Goal: Information Seeking & Learning: Check status

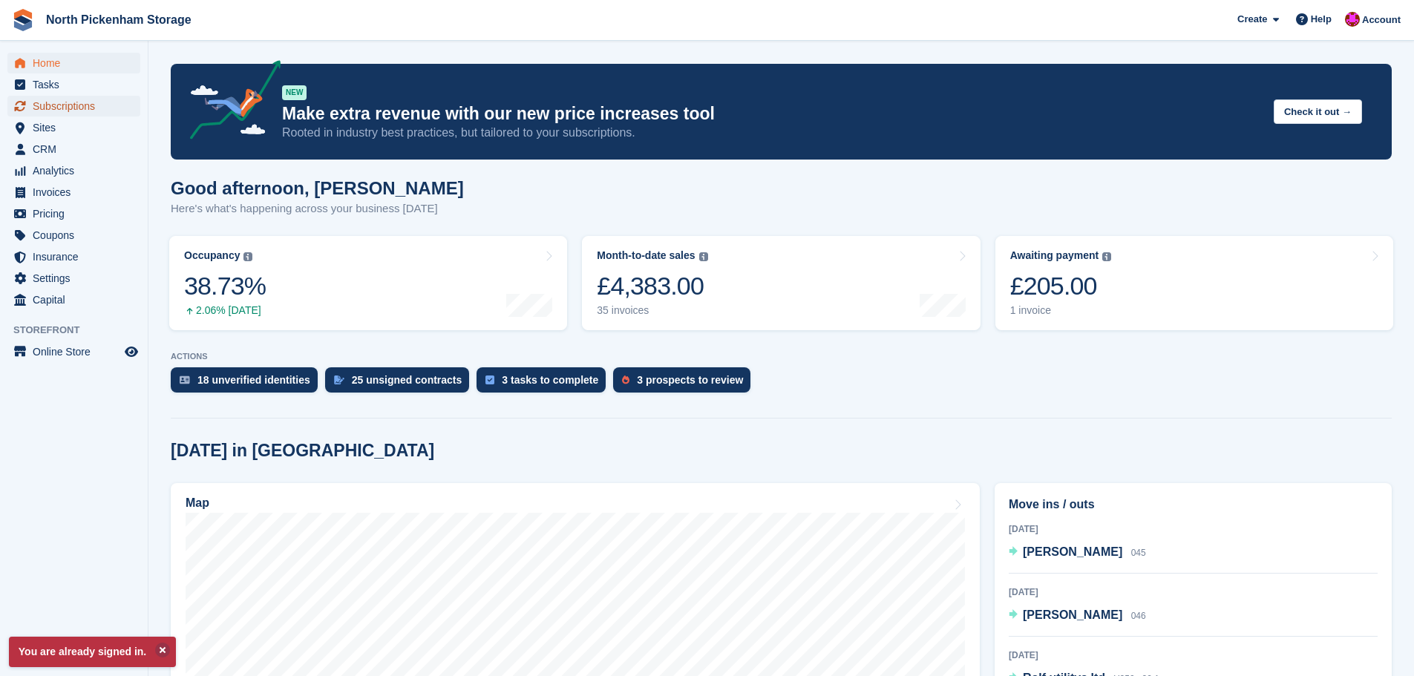
drag, startPoint x: 0, startPoint y: 0, endPoint x: 66, endPoint y: 102, distance: 121.9
click at [66, 102] on span "Subscriptions" at bounding box center [77, 106] width 89 height 21
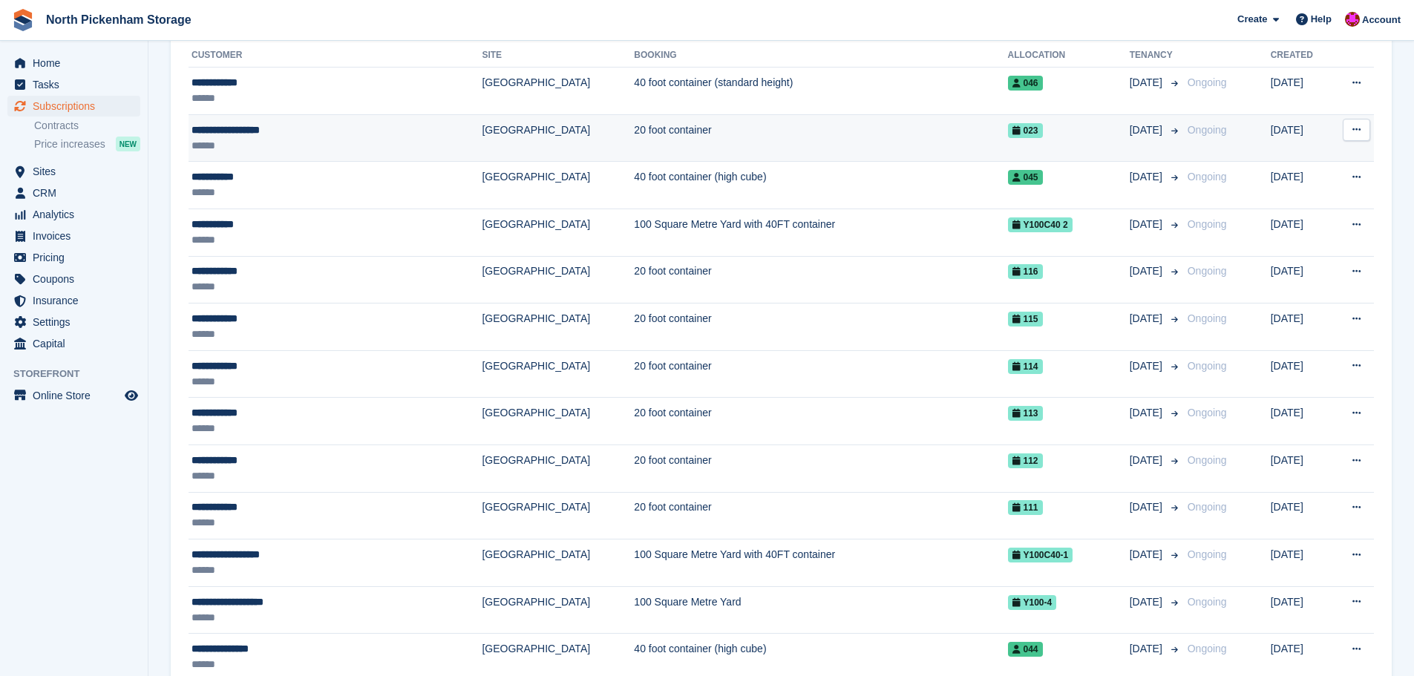
scroll to position [297, 0]
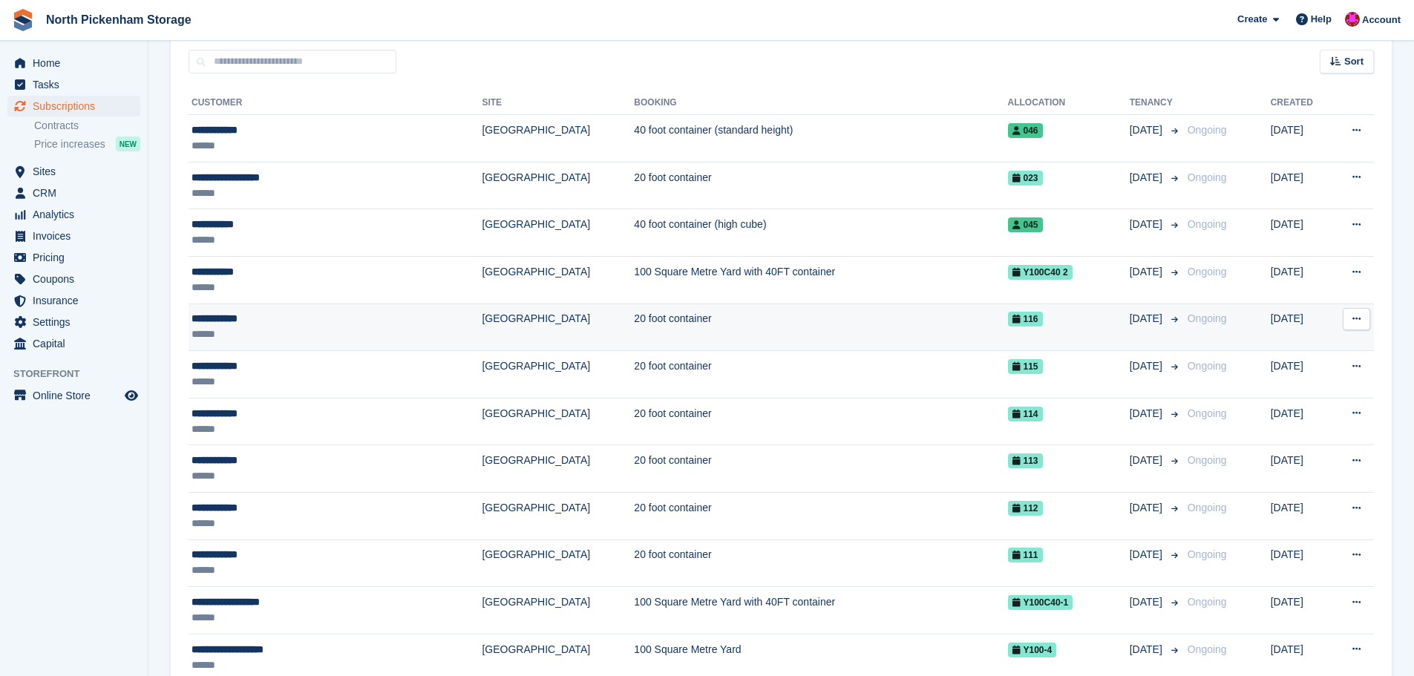
click at [634, 326] on td "20 foot container" at bounding box center [820, 327] width 373 height 47
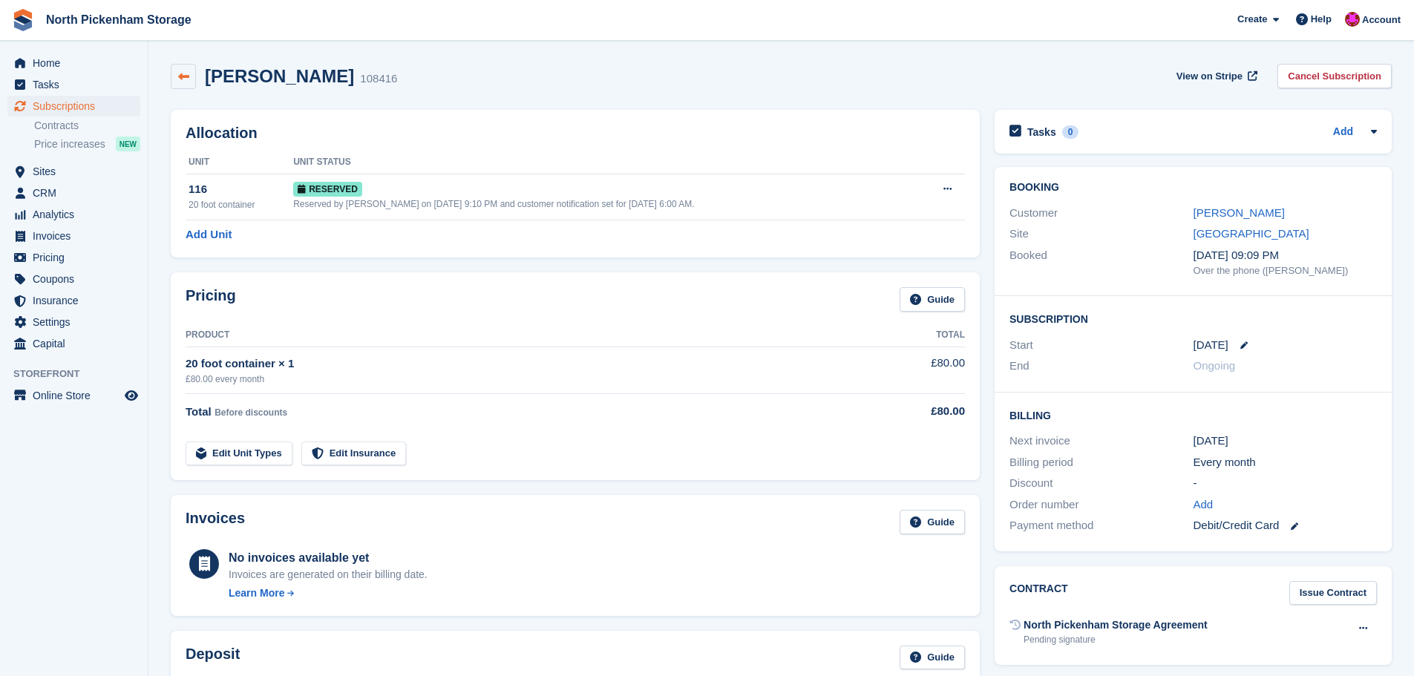
click at [187, 79] on icon at bounding box center [183, 76] width 11 height 11
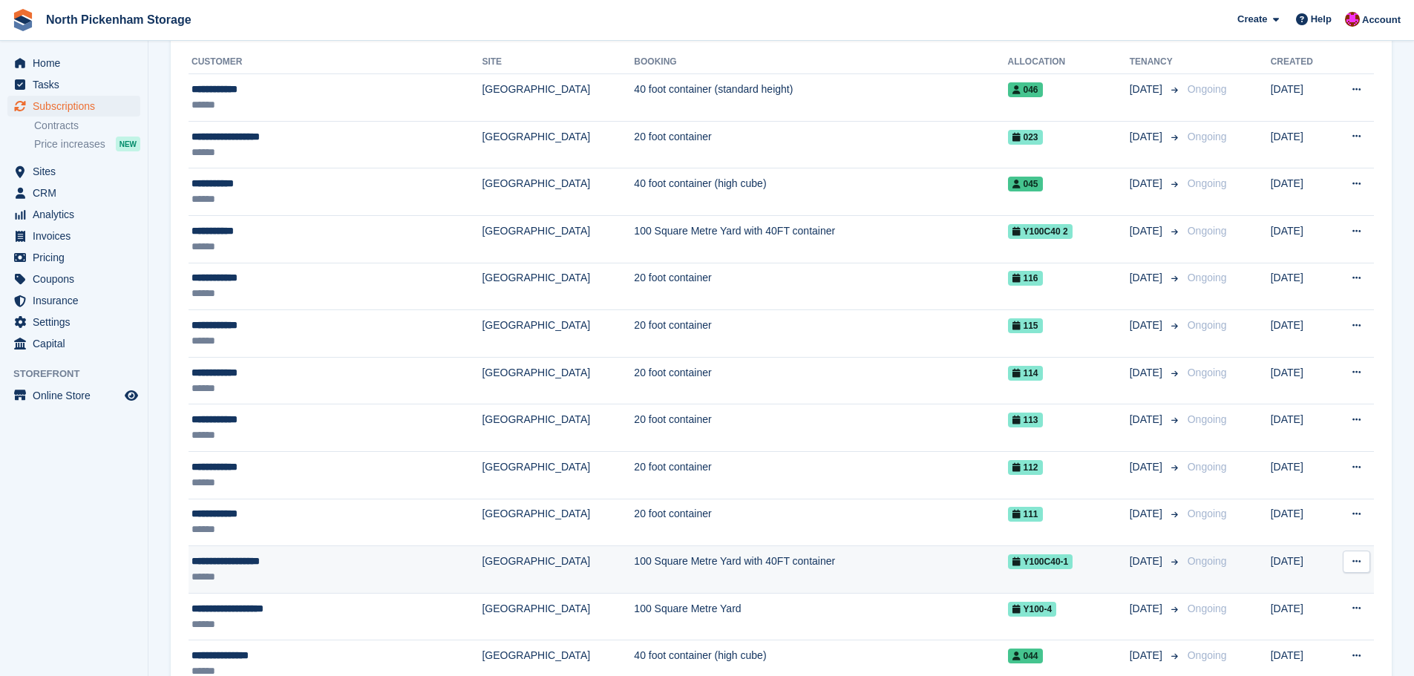
scroll to position [371, 0]
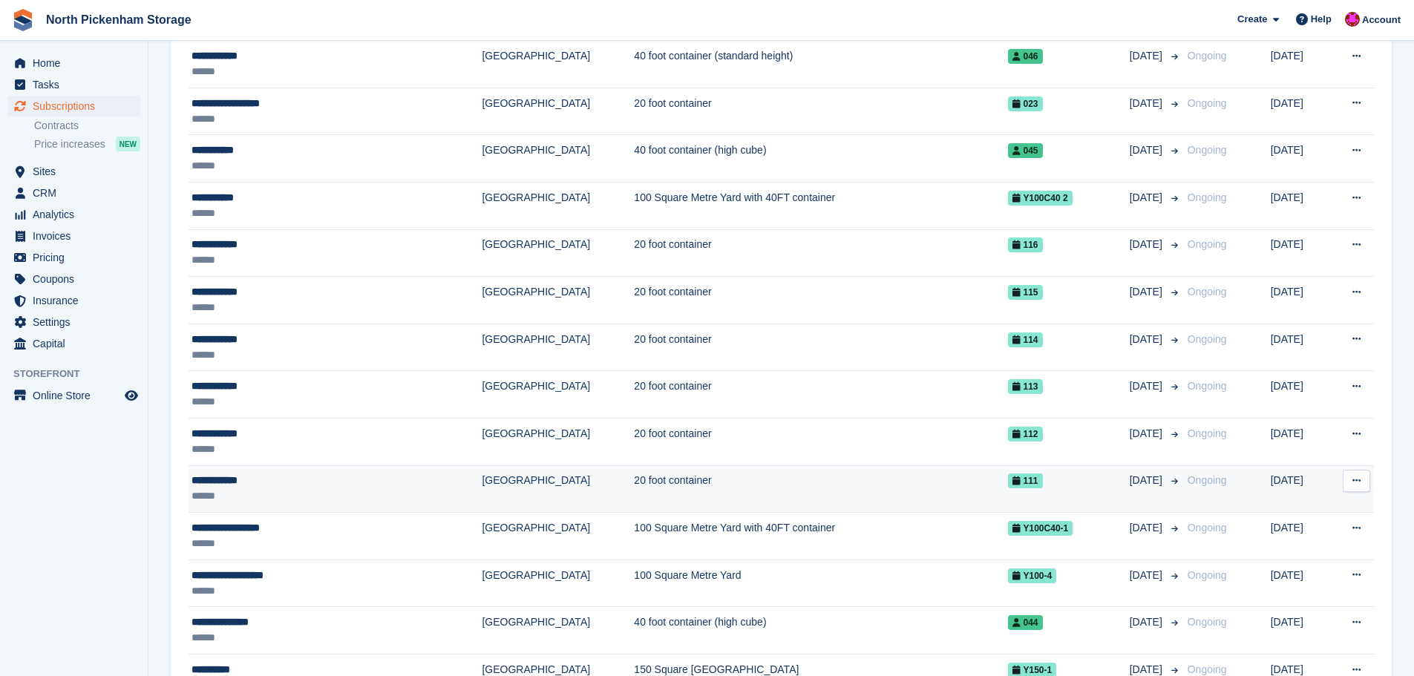
click at [363, 482] on div "**********" at bounding box center [294, 481] width 206 height 16
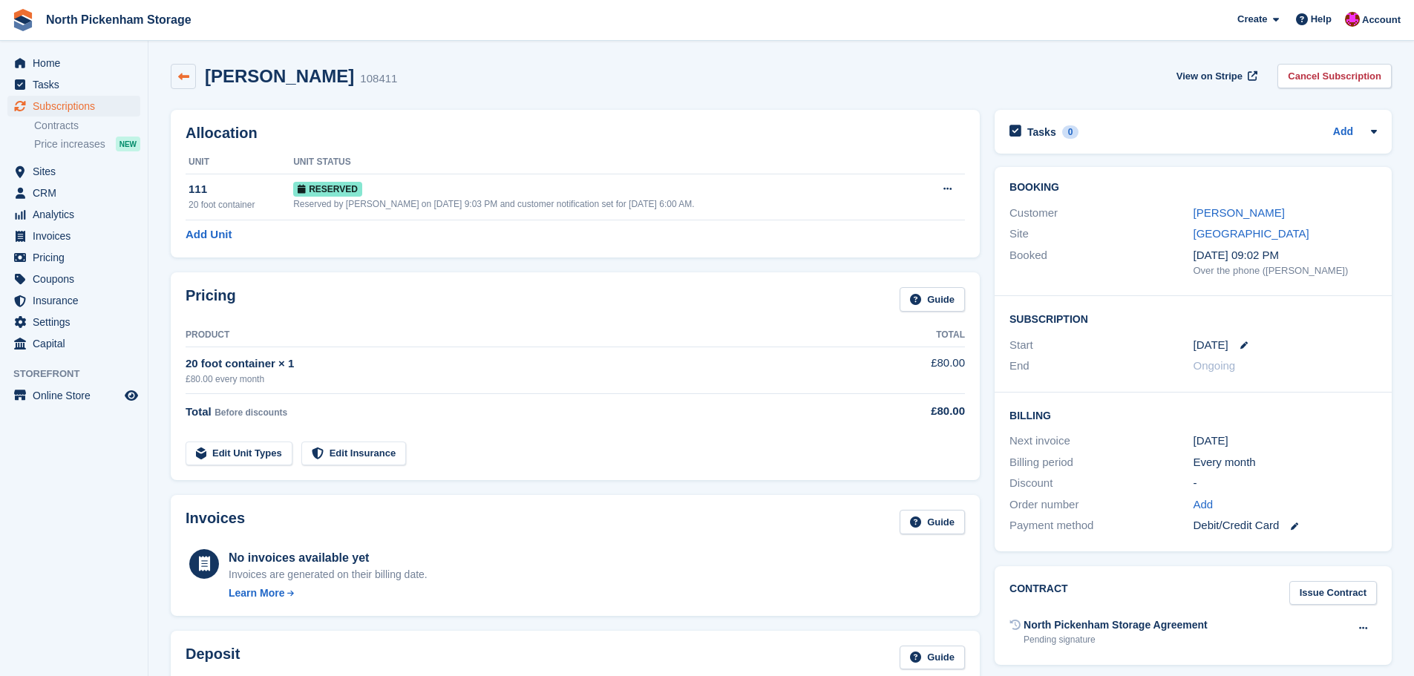
click at [189, 69] on link at bounding box center [183, 76] width 25 height 25
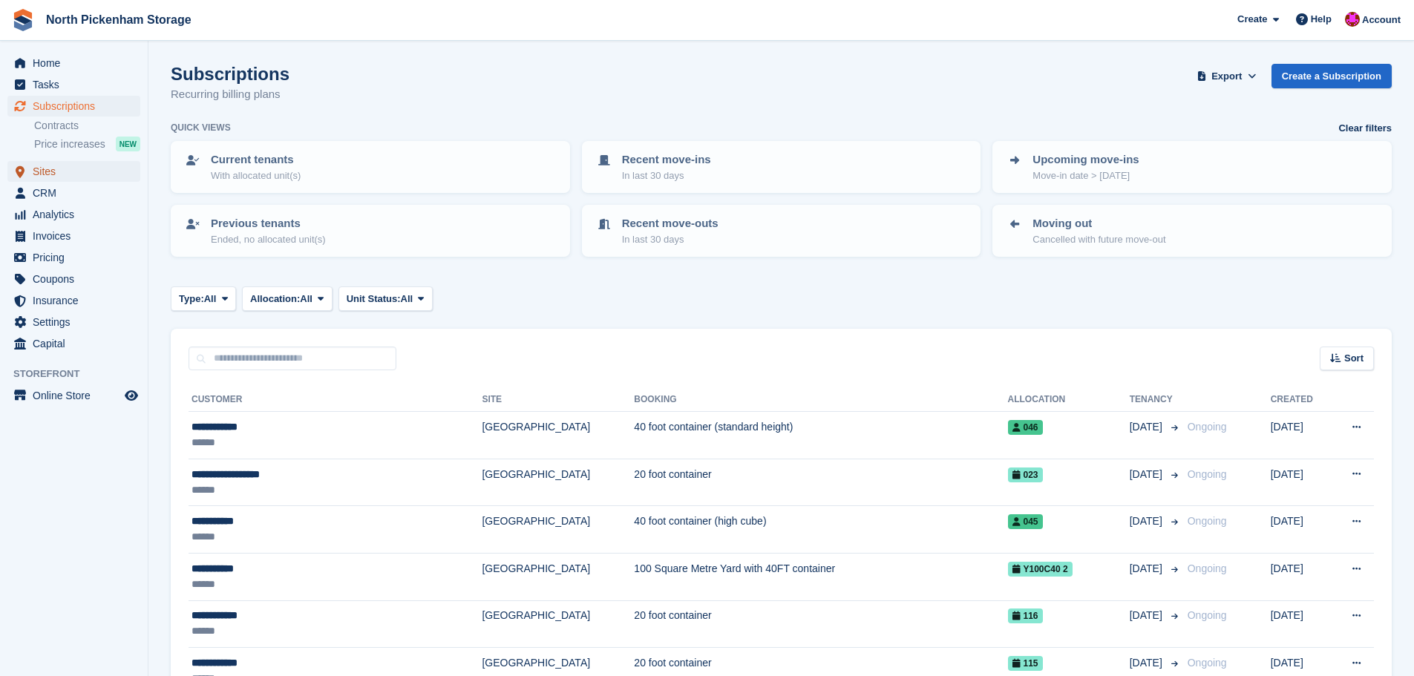
click at [63, 172] on span "Sites" at bounding box center [77, 171] width 89 height 21
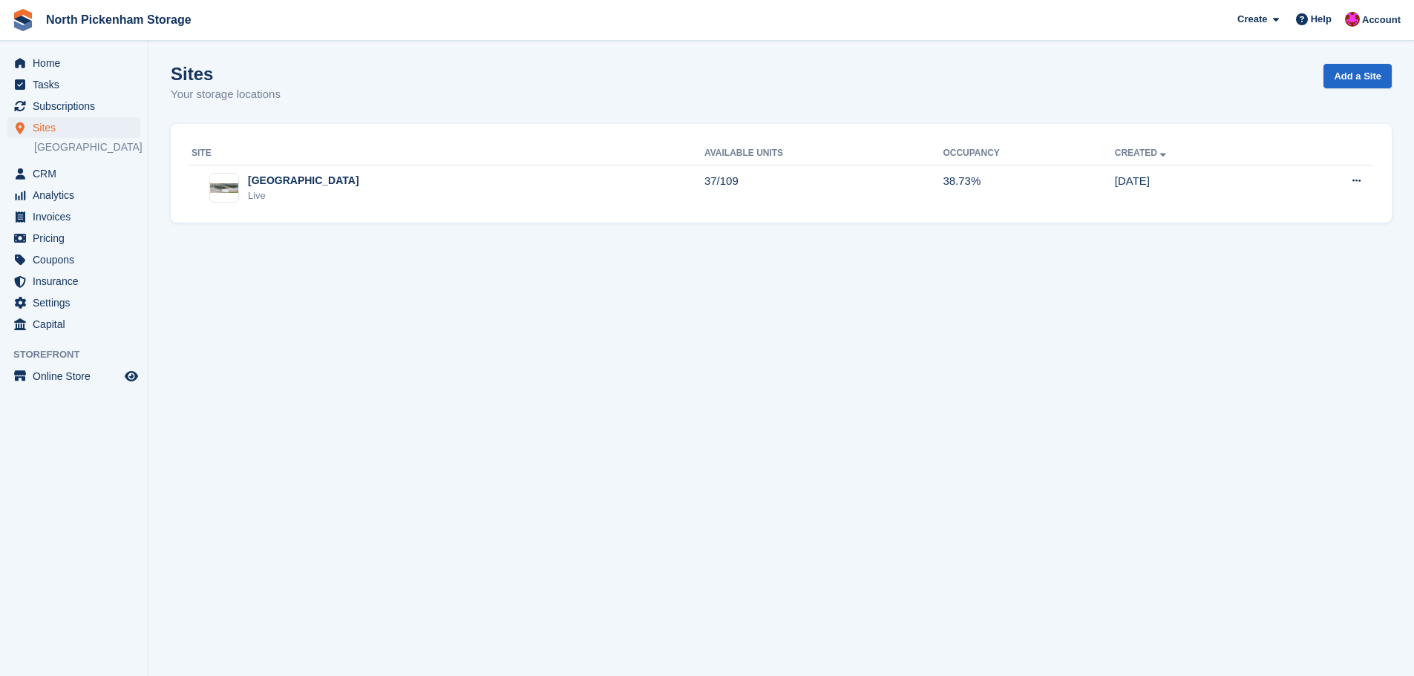
click at [762, 308] on section "Sites Your storage locations Add a Site Site Available Units Occupancy Created …" at bounding box center [780, 338] width 1265 height 676
click at [616, 111] on div "Sites Your storage locations Add a Site" at bounding box center [781, 92] width 1221 height 57
click at [63, 70] on span "Home" at bounding box center [77, 63] width 89 height 21
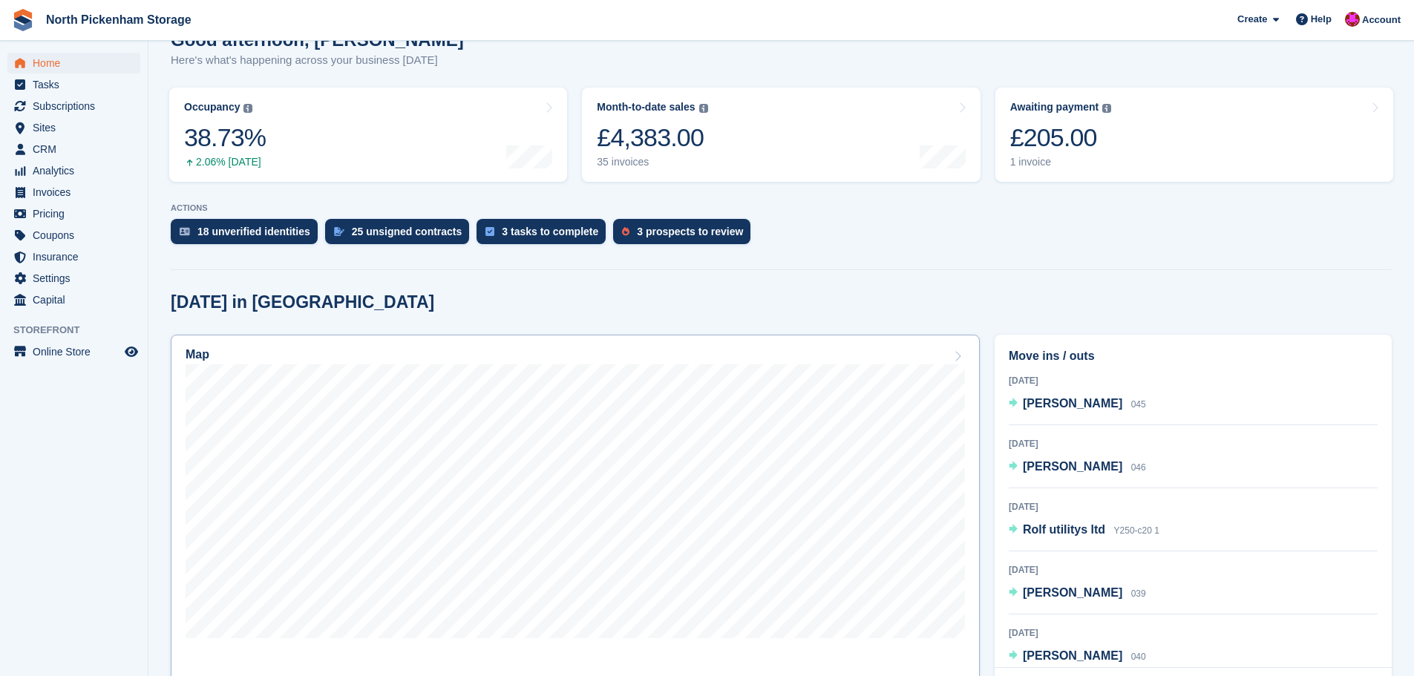
scroll to position [223, 0]
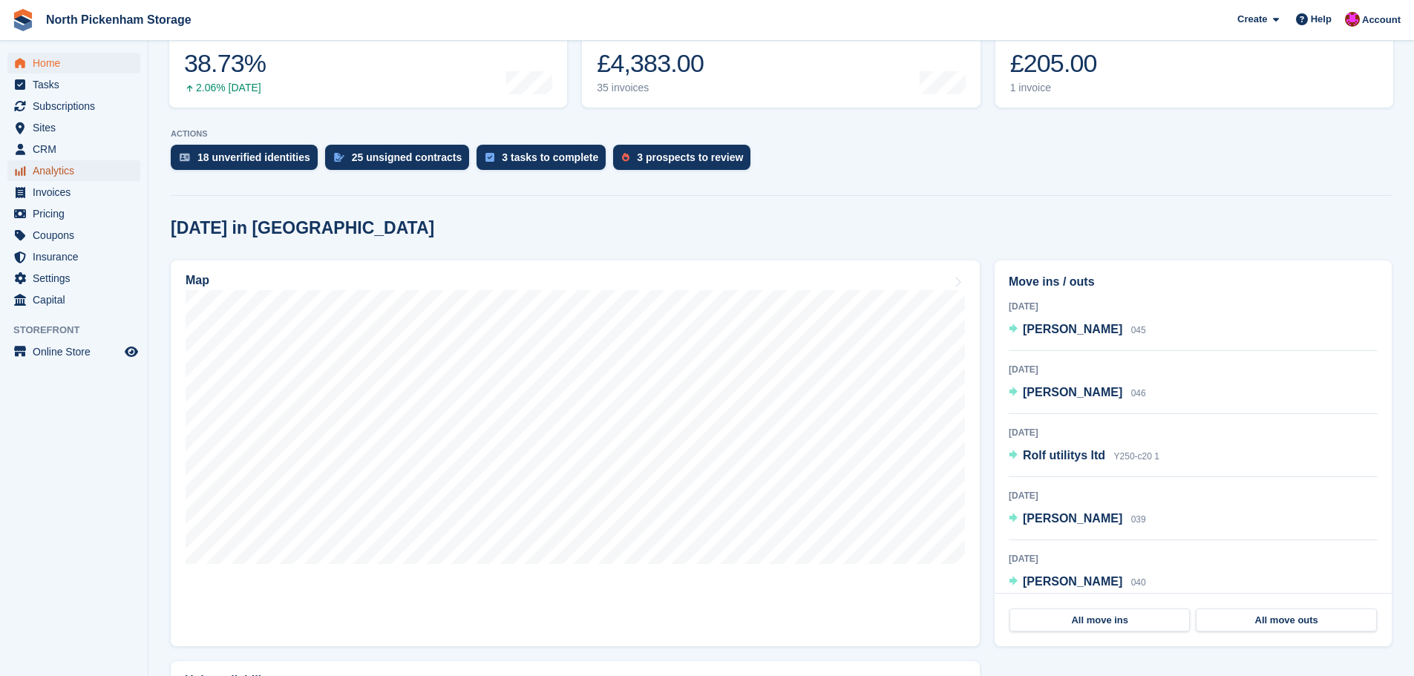
click at [46, 165] on span "Analytics" at bounding box center [77, 170] width 89 height 21
